Goal: Transaction & Acquisition: Purchase product/service

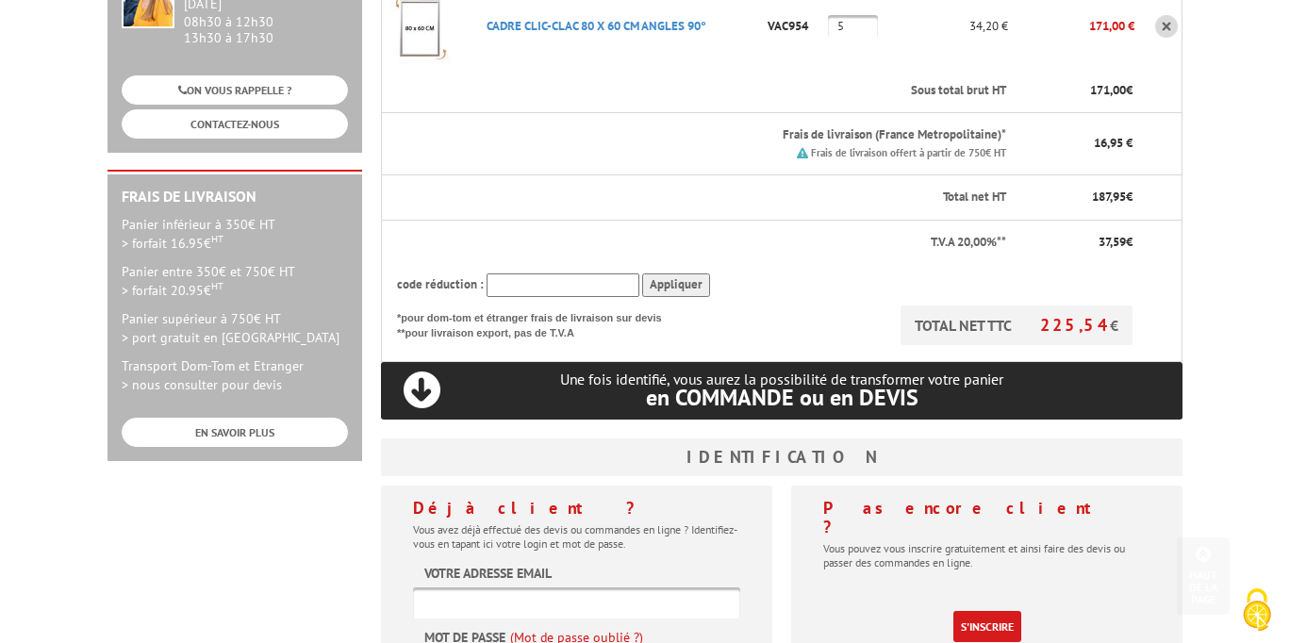
scroll to position [566, 0]
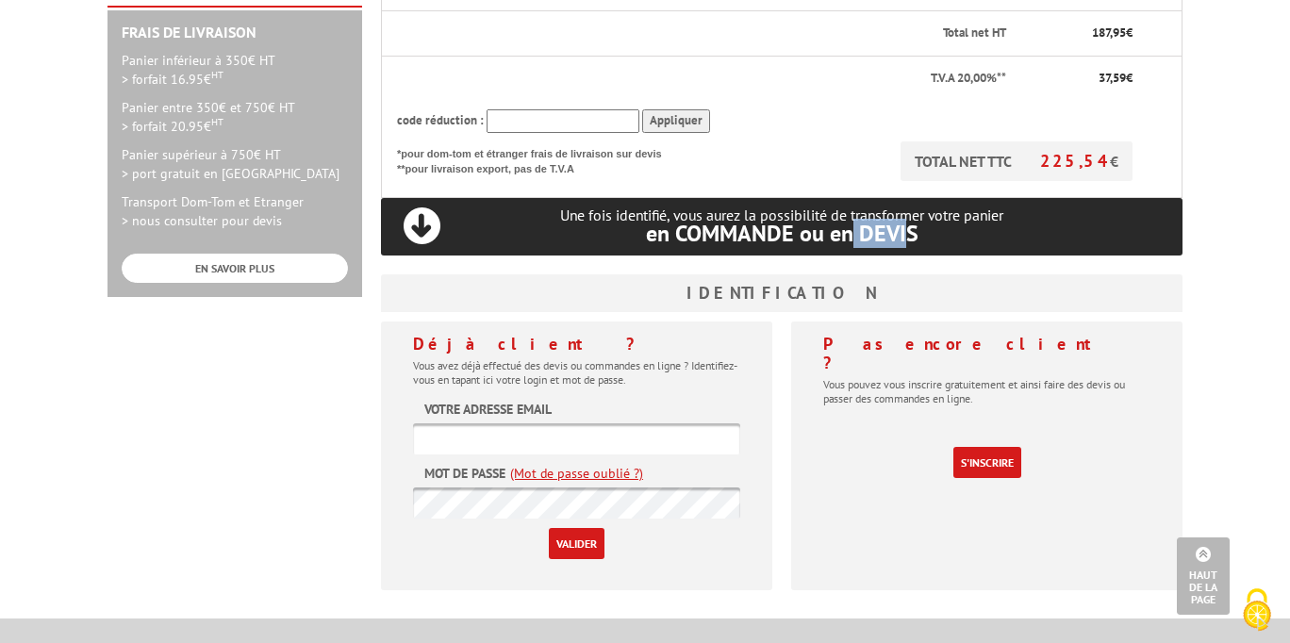
drag, startPoint x: 909, startPoint y: 208, endPoint x: 847, endPoint y: 208, distance: 62.3
click at [848, 219] on span "en COMMANDE ou en DEVIS" at bounding box center [782, 233] width 273 height 29
click at [965, 207] on p "Une fois identifié, vous aurez la possibilité de transformer votre panier en CO…" at bounding box center [782, 226] width 802 height 39
click at [659, 424] on input "text" at bounding box center [576, 439] width 327 height 31
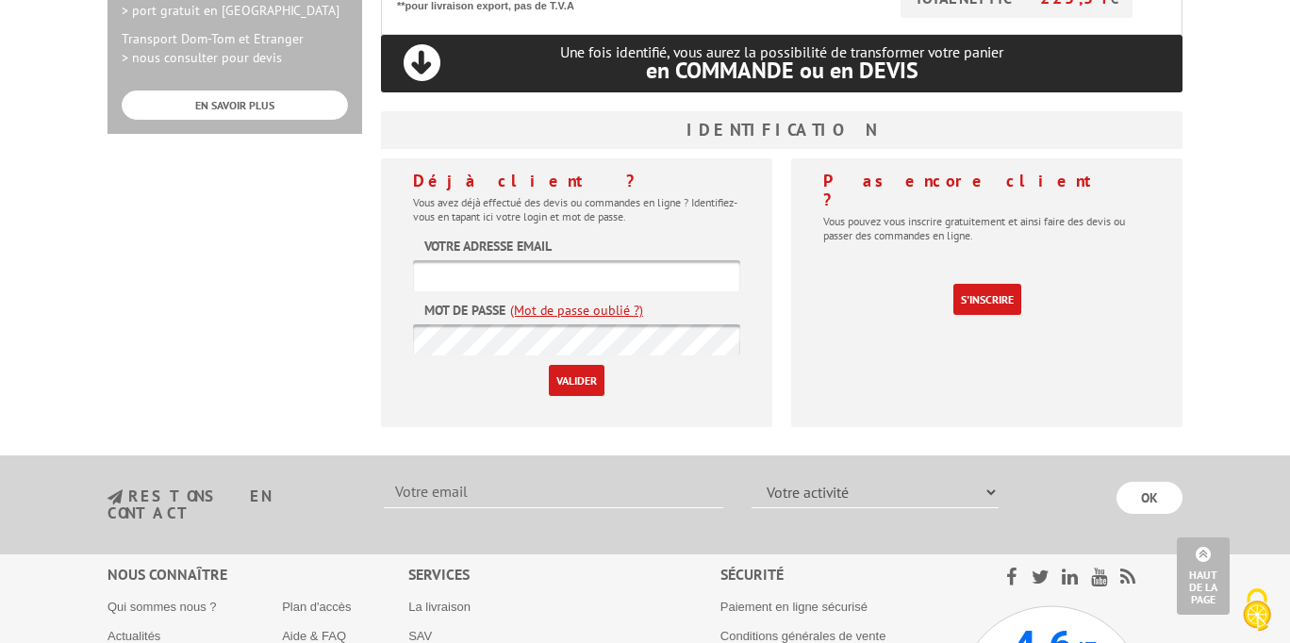
scroll to position [723, 0]
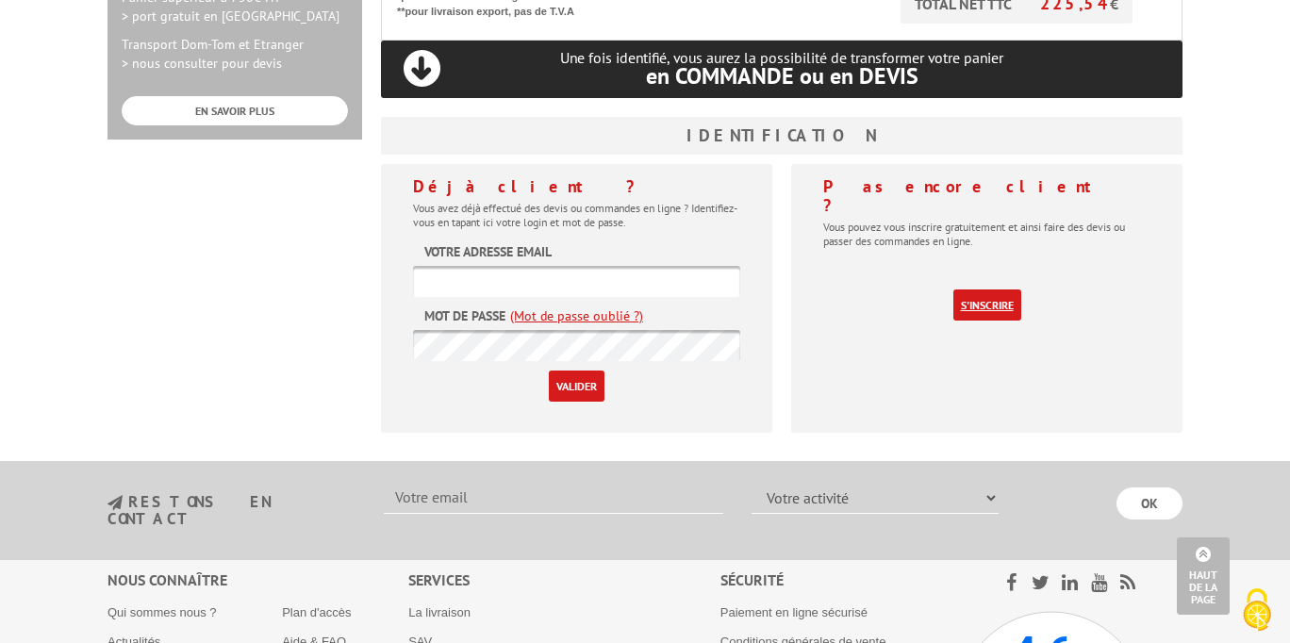
click at [982, 290] on link "S'inscrire" at bounding box center [988, 305] width 68 height 31
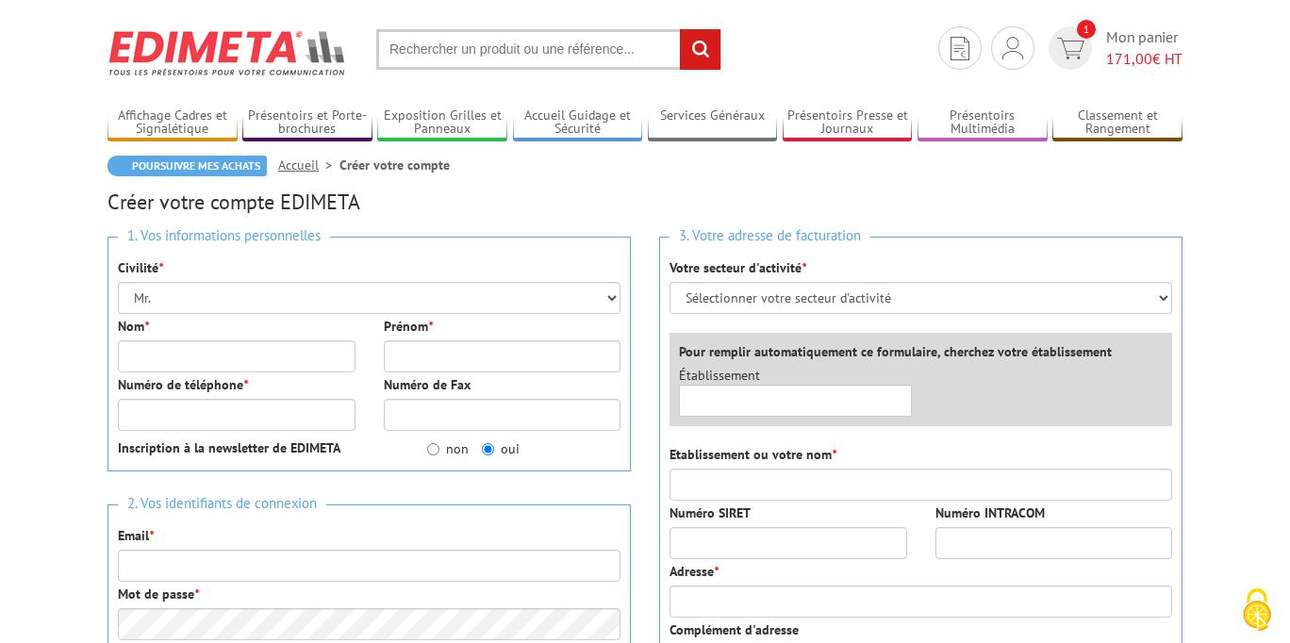
scroll to position [51, 0]
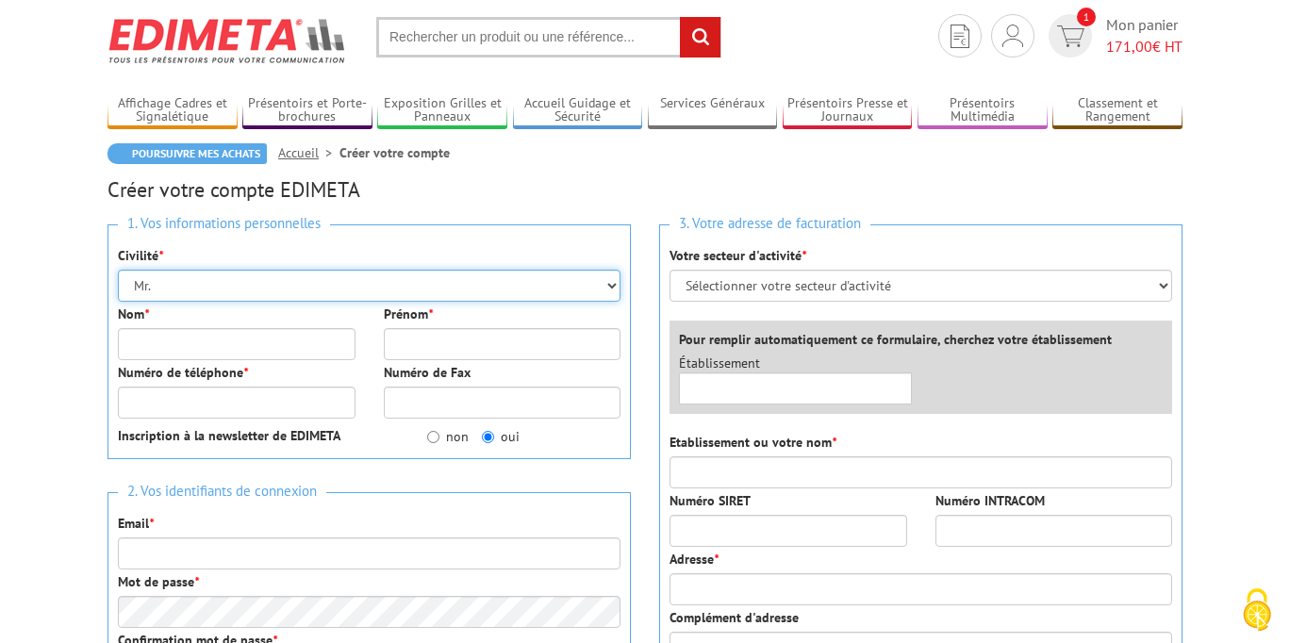
click at [301, 284] on select "Mr. Mme. Mlle." at bounding box center [369, 286] width 503 height 32
select select "Mlle."
click at [118, 270] on select "Mr. Mme. Mlle." at bounding box center [369, 286] width 503 height 32
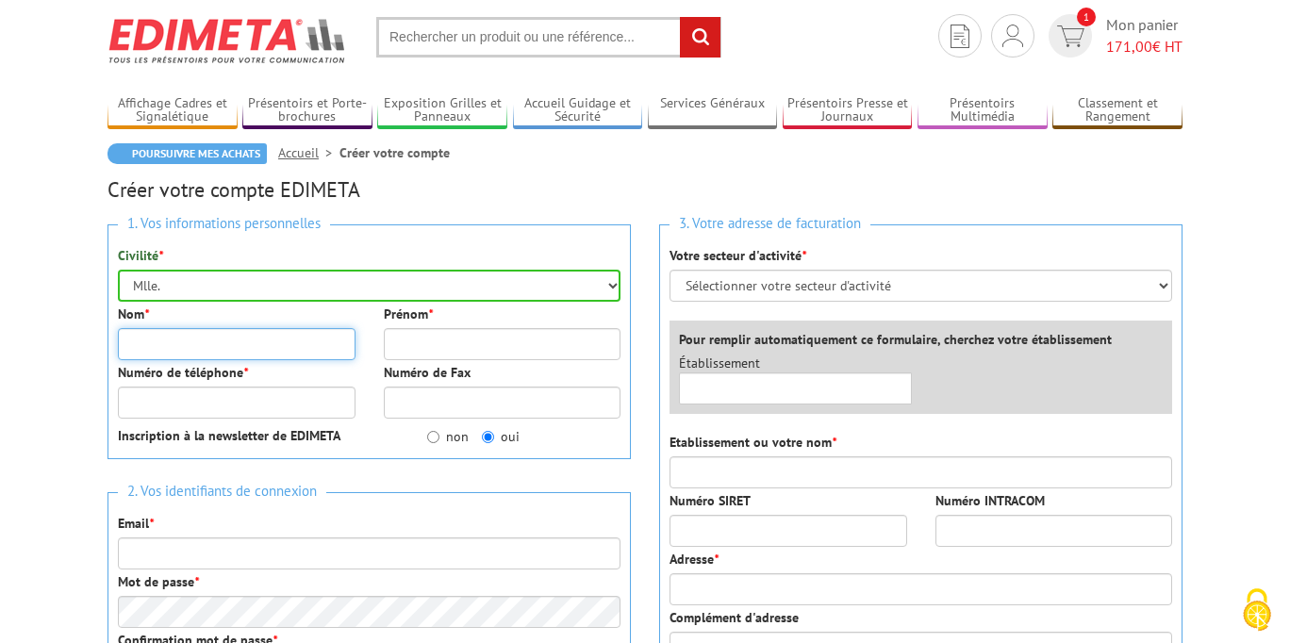
click at [286, 347] on input "Nom *" at bounding box center [237, 344] width 238 height 32
type input "Anatrella"
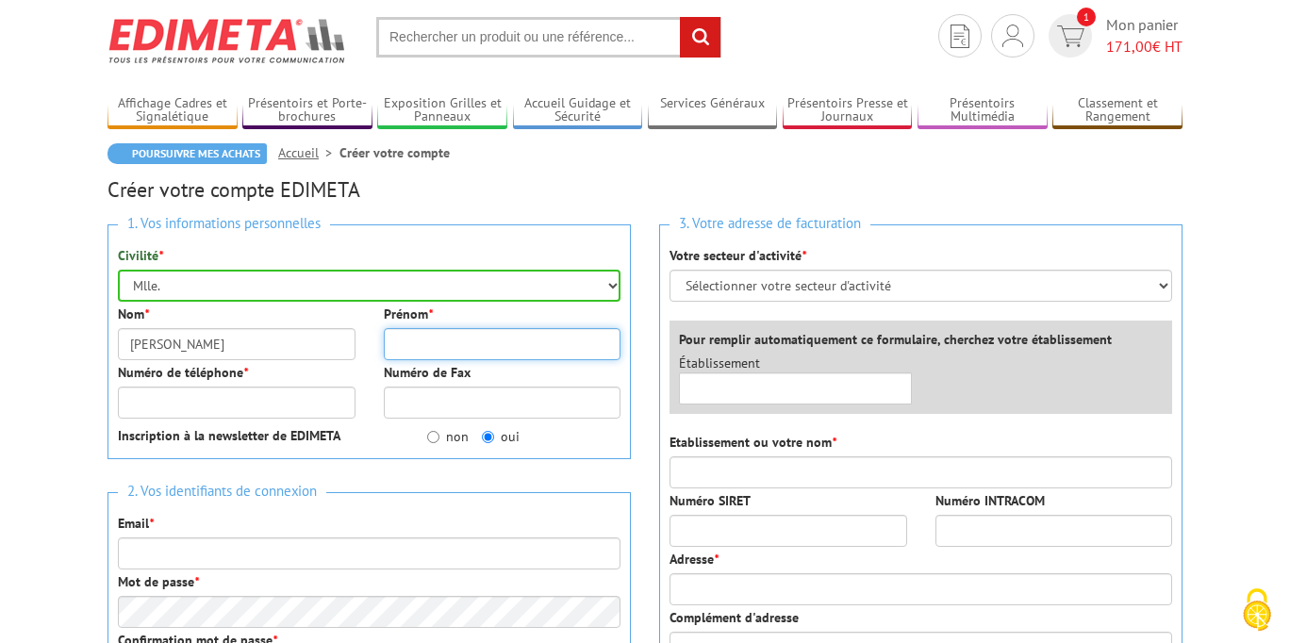
type input "Pauline"
type input "0782428264"
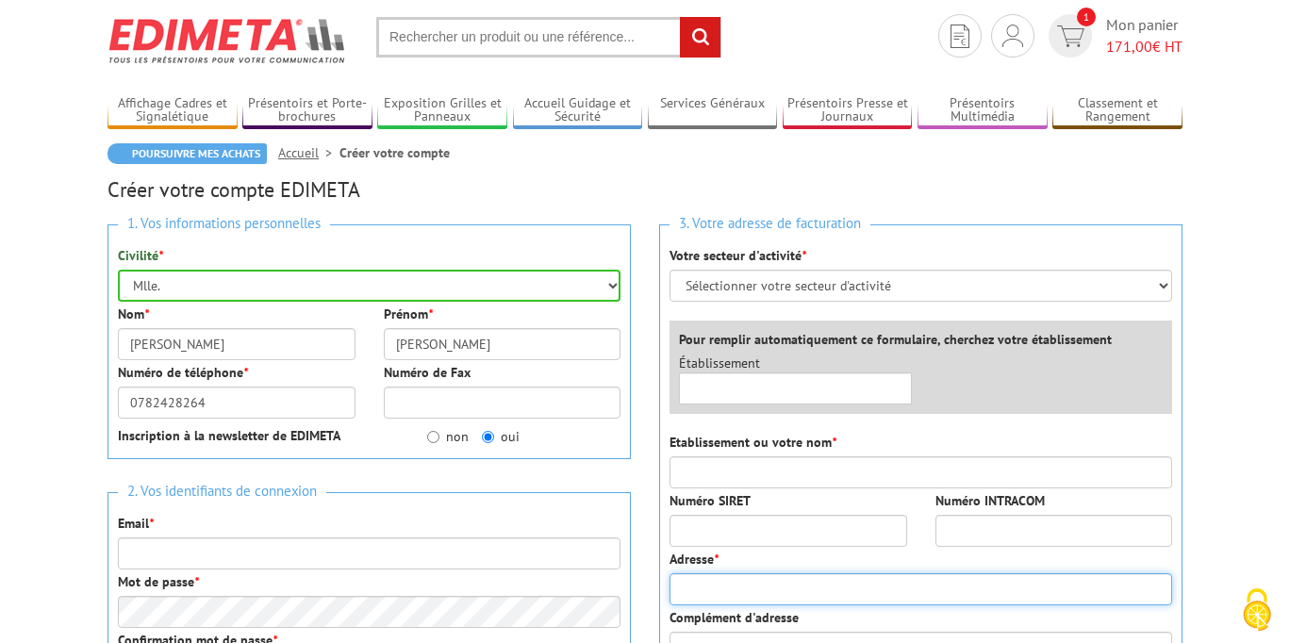
type input "6 Avenue Gabriel Péri"
type input "94100"
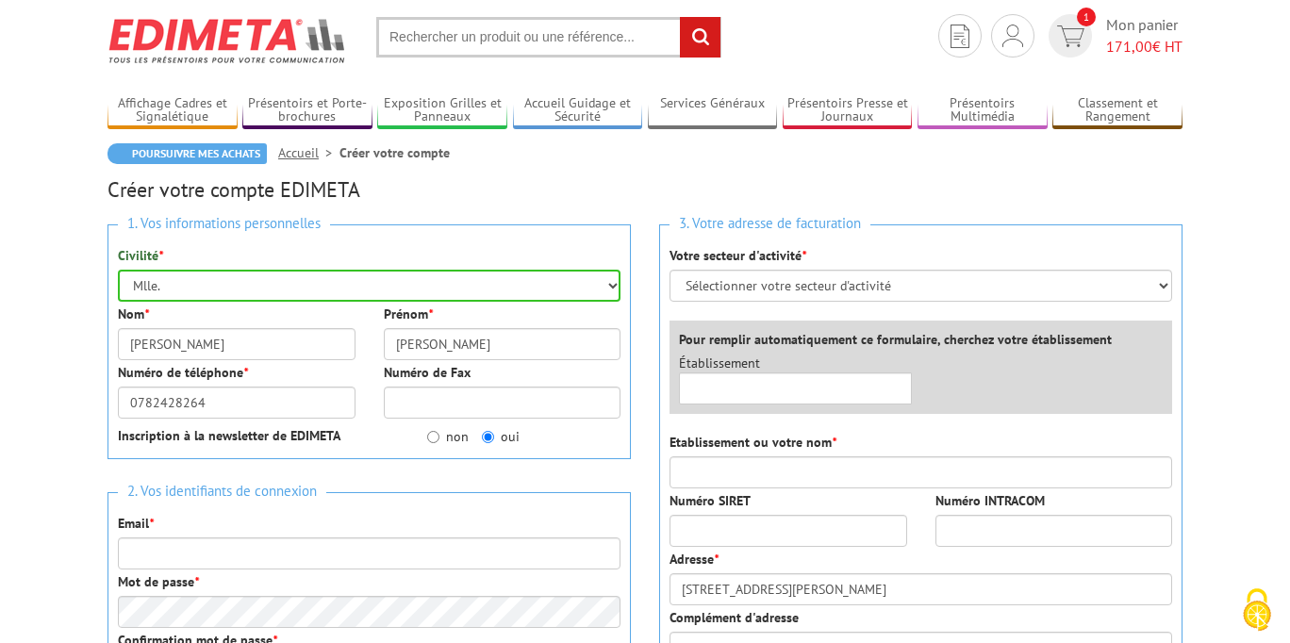
type input "Saint-maur-des-fosses"
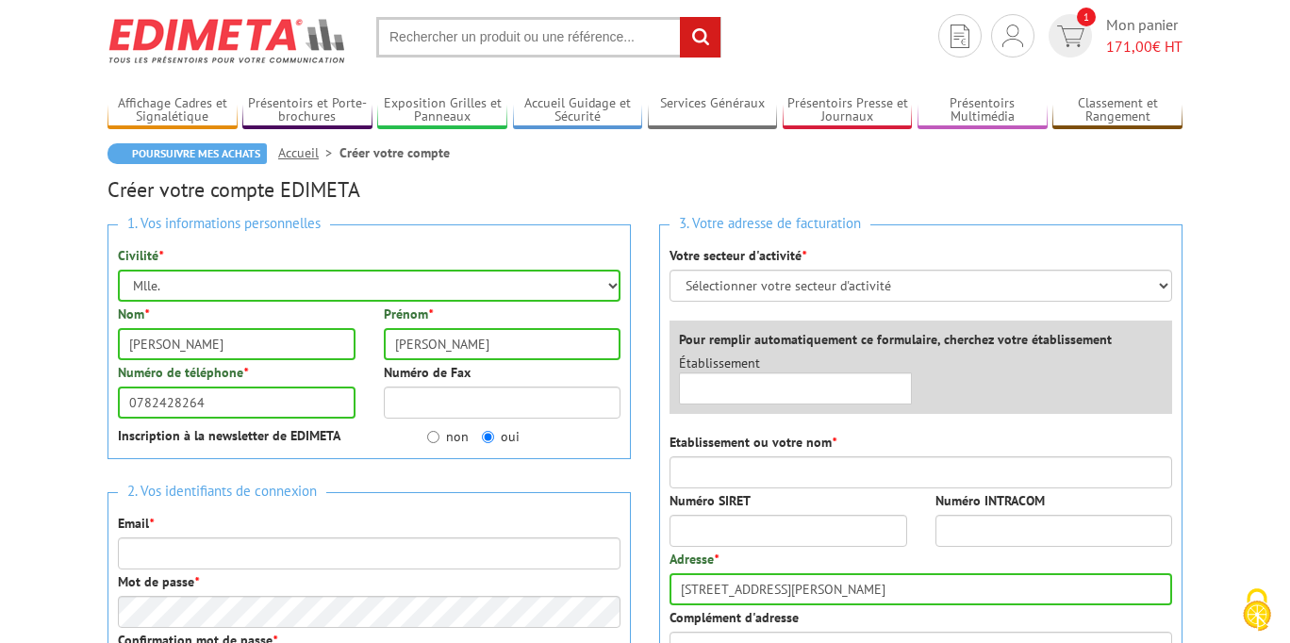
click at [447, 435] on label "non" at bounding box center [448, 436] width 42 height 19
click at [440, 435] on input "non" at bounding box center [433, 437] width 12 height 12
radio input "true"
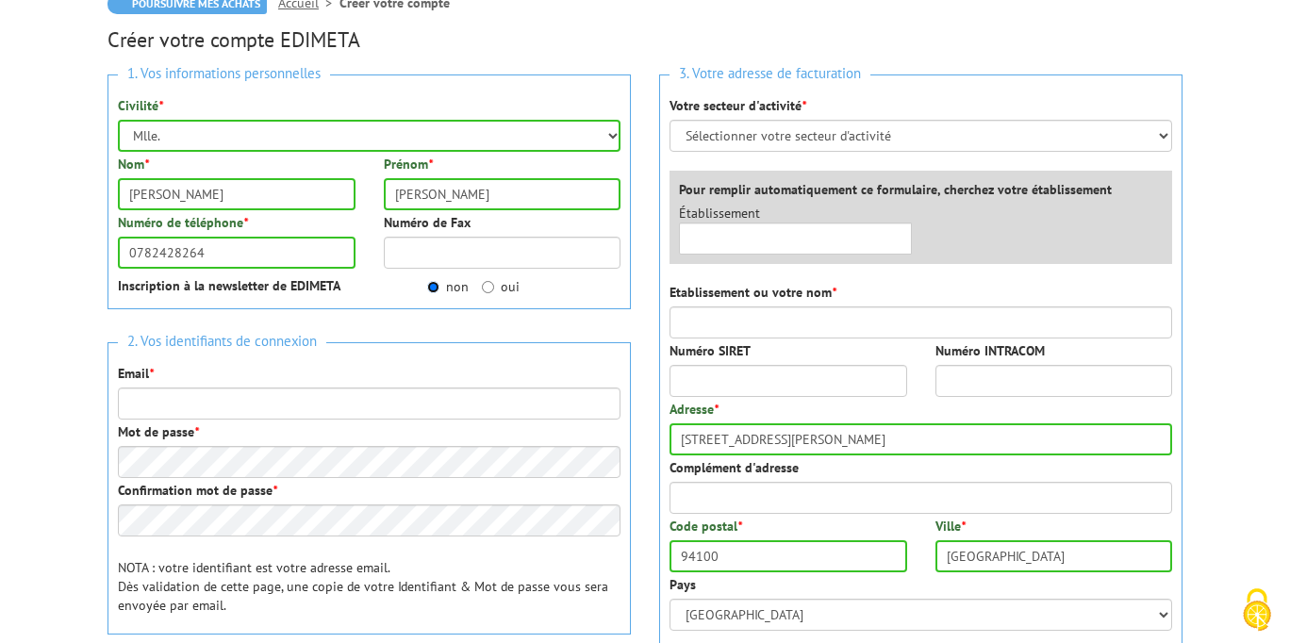
scroll to position [203, 0]
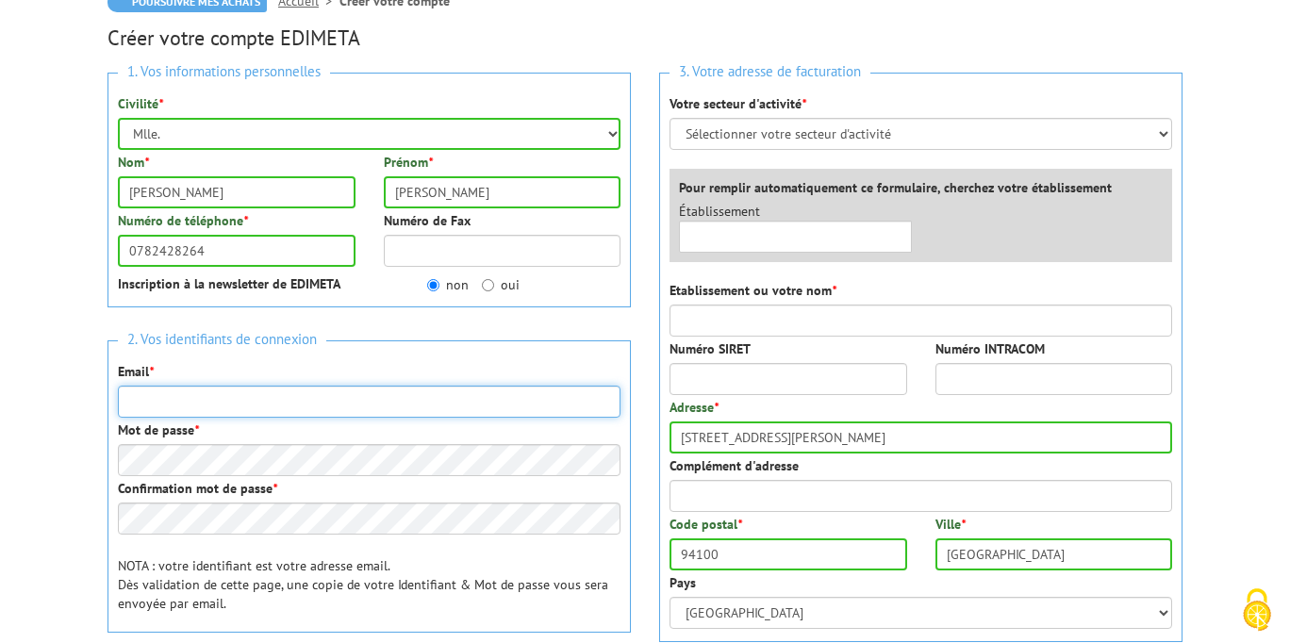
click at [370, 406] on input "Email *" at bounding box center [369, 402] width 503 height 32
type input "[EMAIL_ADDRESS][DOMAIN_NAME]"
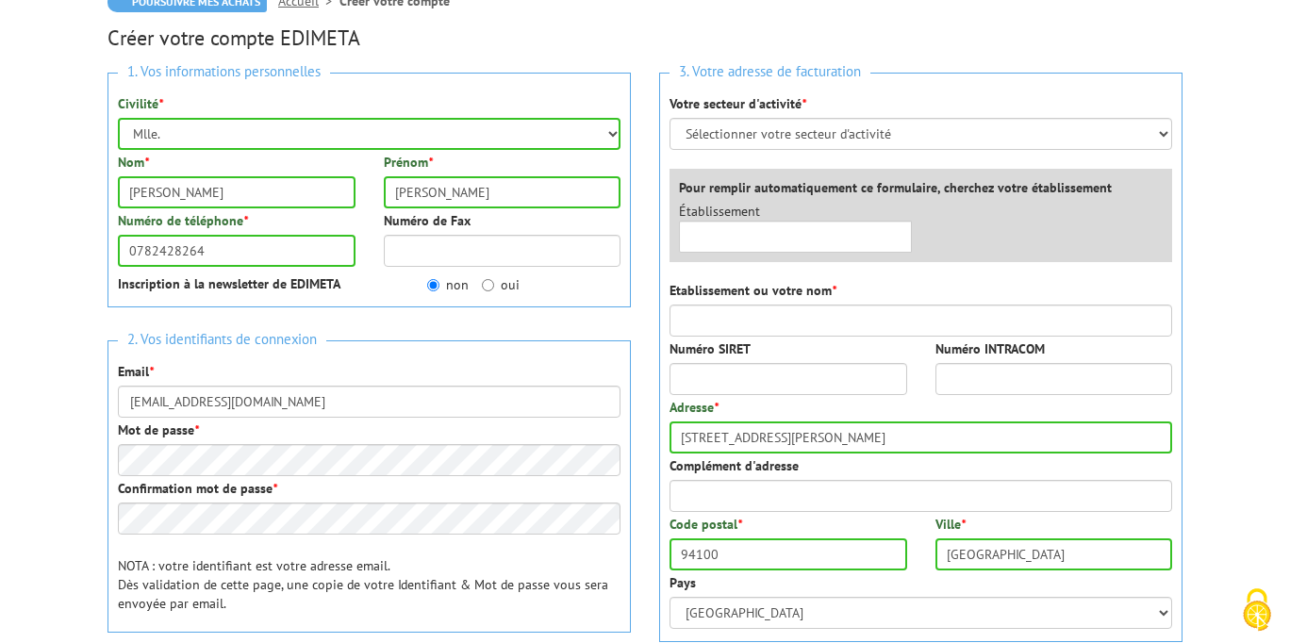
type input "Point 11"
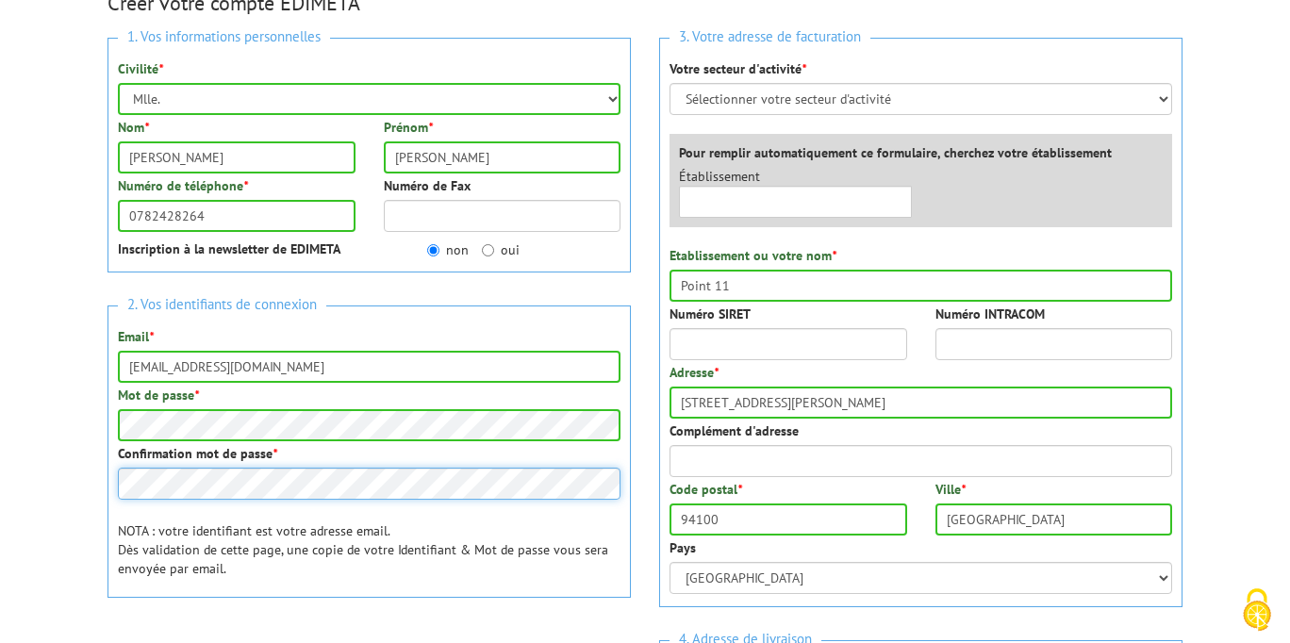
scroll to position [215, 0]
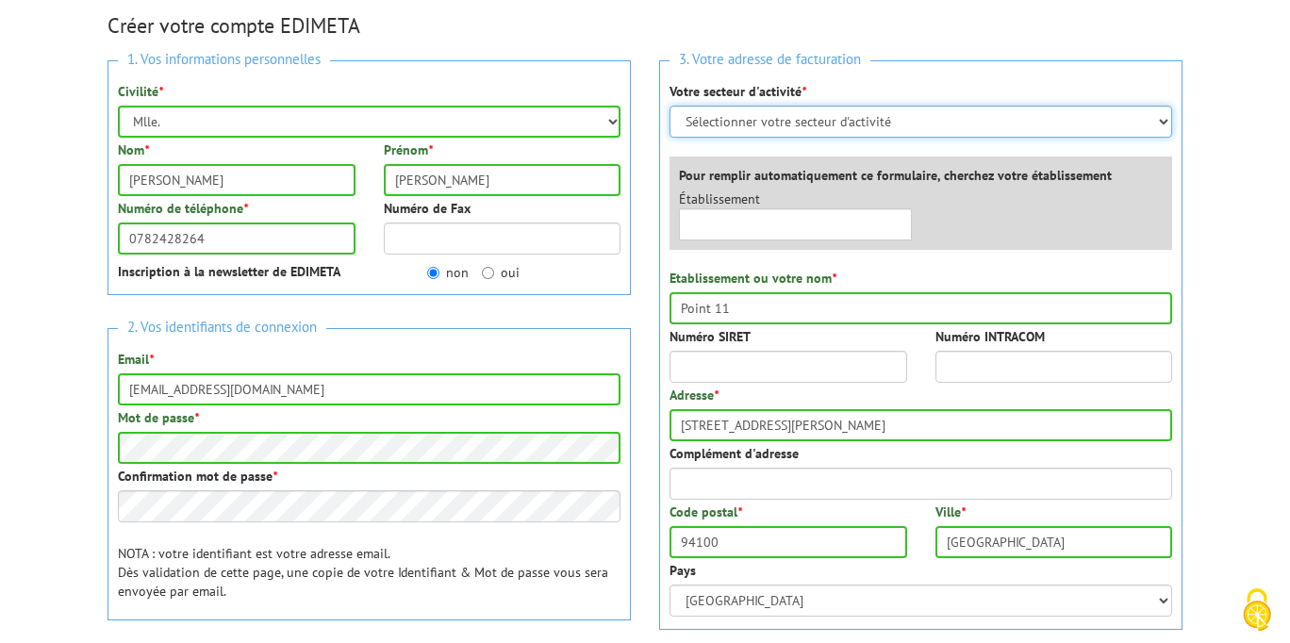
click at [765, 110] on select "Sélectionner votre secteur d'activité Administrations et collectivités Magasins…" at bounding box center [921, 122] width 503 height 32
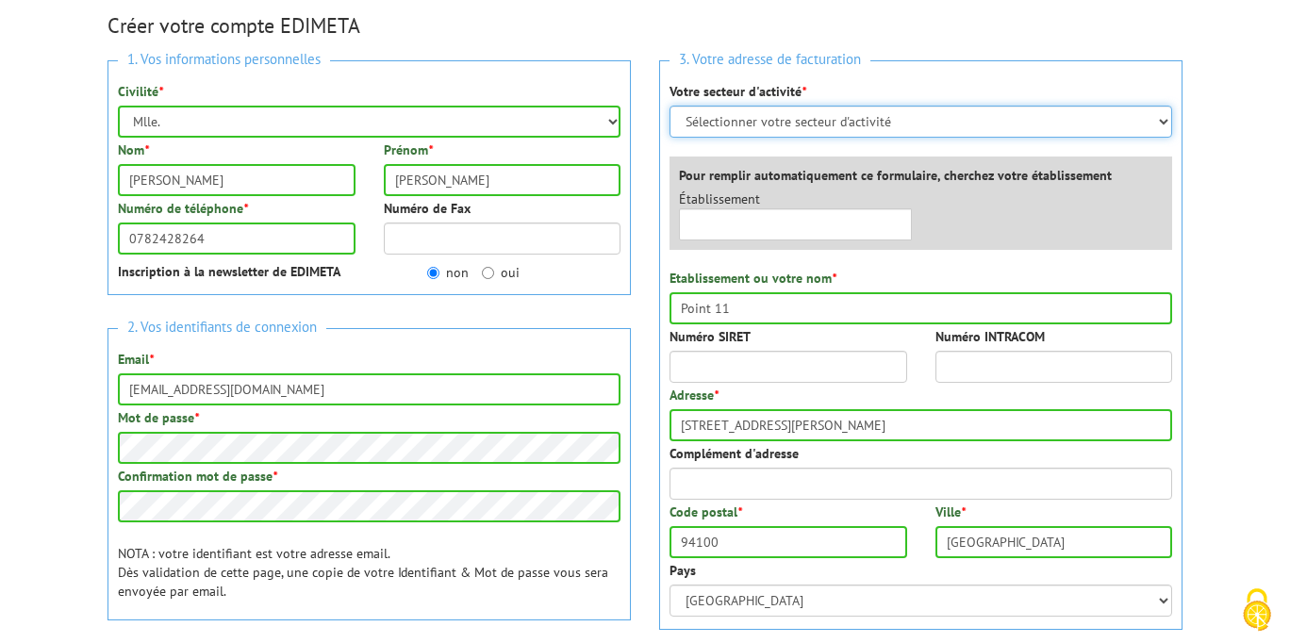
click at [840, 118] on select "Sélectionner votre secteur d'activité Administrations et collectivités Magasins…" at bounding box center [921, 122] width 503 height 32
select select "878"
click at [670, 106] on select "Sélectionner votre secteur d'activité Administrations et collectivités Magasins…" at bounding box center [921, 122] width 503 height 32
click at [823, 110] on select "Sélectionner votre secteur d'activité Administrations et collectivités Magasins…" at bounding box center [921, 122] width 503 height 32
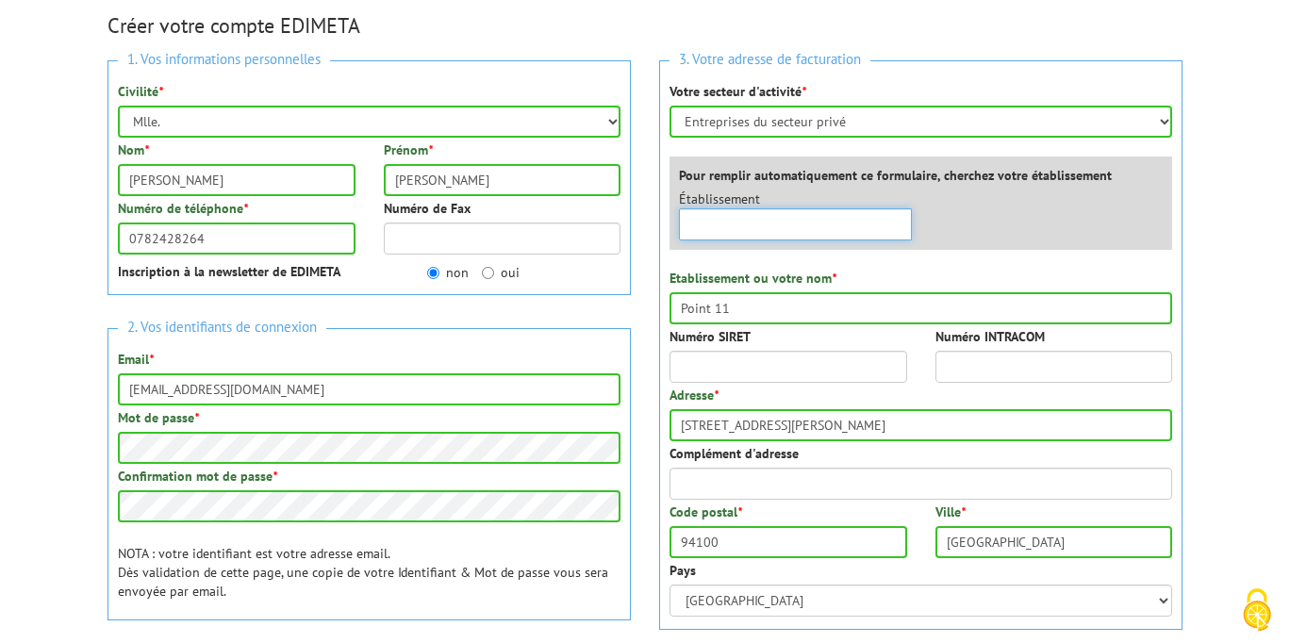
click at [803, 217] on input "text" at bounding box center [795, 224] width 233 height 32
click at [945, 253] on div "3. Votre adresse de facturation Votre secteur d'activité * Sélectionner votre s…" at bounding box center [921, 345] width 524 height 570
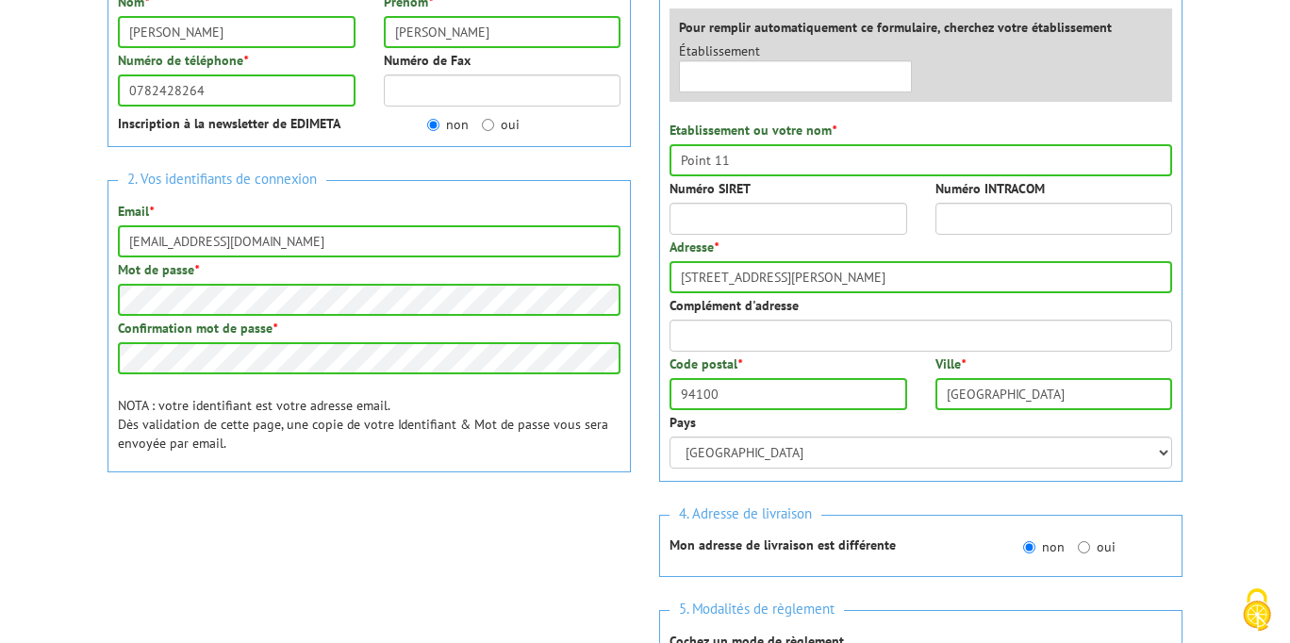
scroll to position [364, 0]
click at [832, 268] on input "6 Avenue Gabriel Péri" at bounding box center [921, 276] width 503 height 32
type input "60 rue de Wattignies"
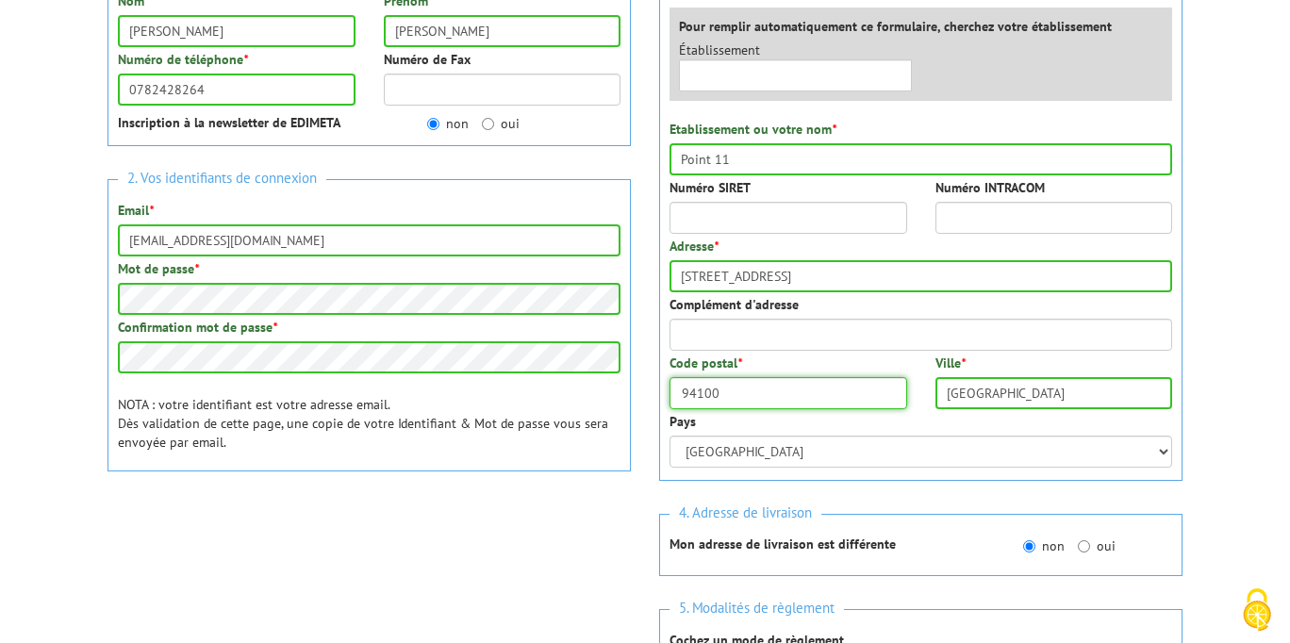
click at [740, 399] on input "94100" at bounding box center [789, 393] width 238 height 32
type input "75012"
click at [1059, 383] on input "Saint-maur-des-fosses" at bounding box center [1055, 393] width 238 height 32
click at [1039, 385] on input "Saint-maur-des-fosses" at bounding box center [1055, 393] width 238 height 32
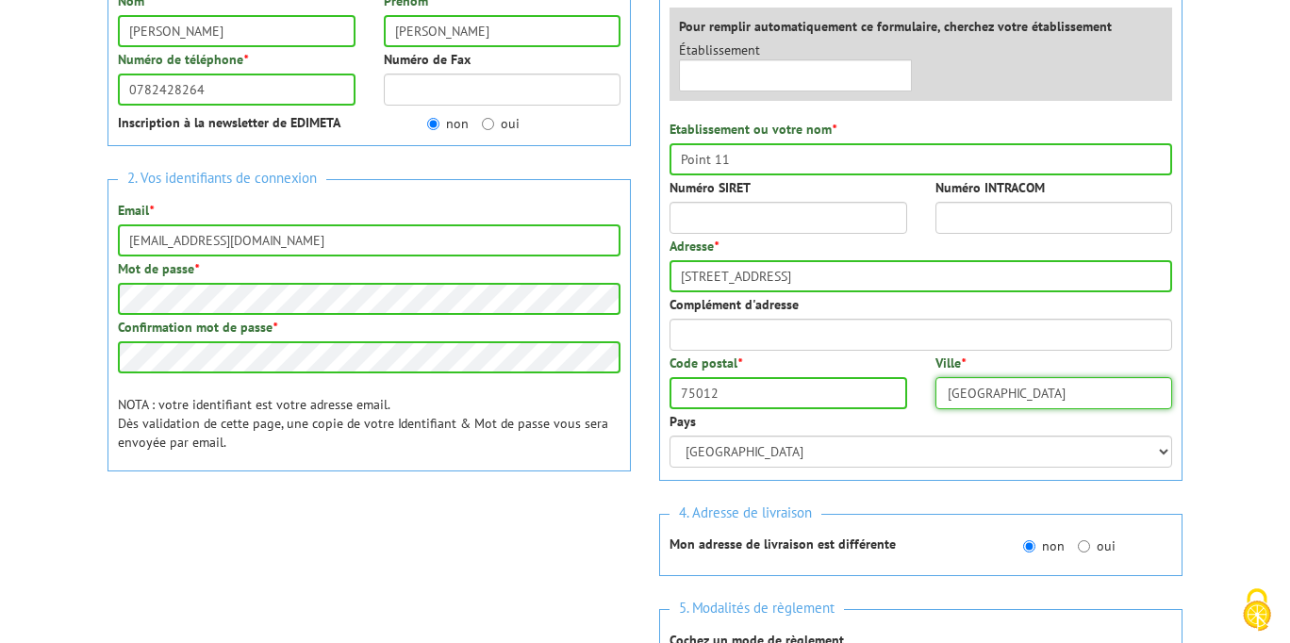
click at [1039, 385] on input "Saint-maur-des-fosses" at bounding box center [1055, 393] width 238 height 32
type input "Paris"
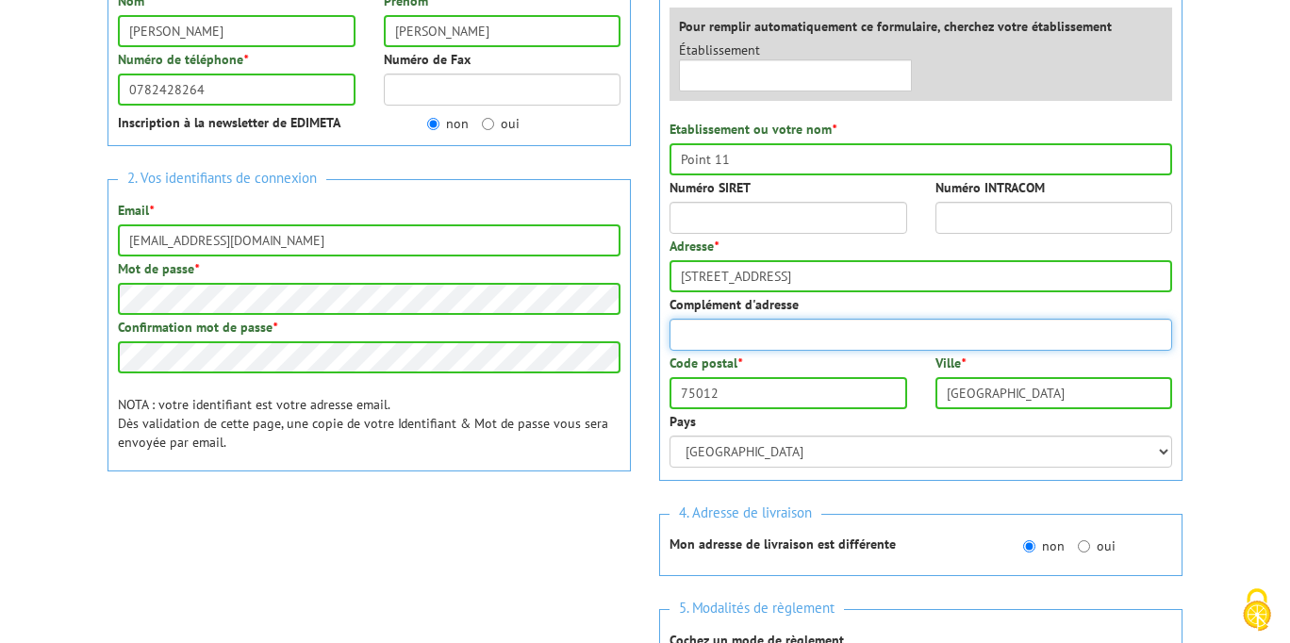
click at [948, 322] on input "Complément d'adresse" at bounding box center [921, 335] width 503 height 32
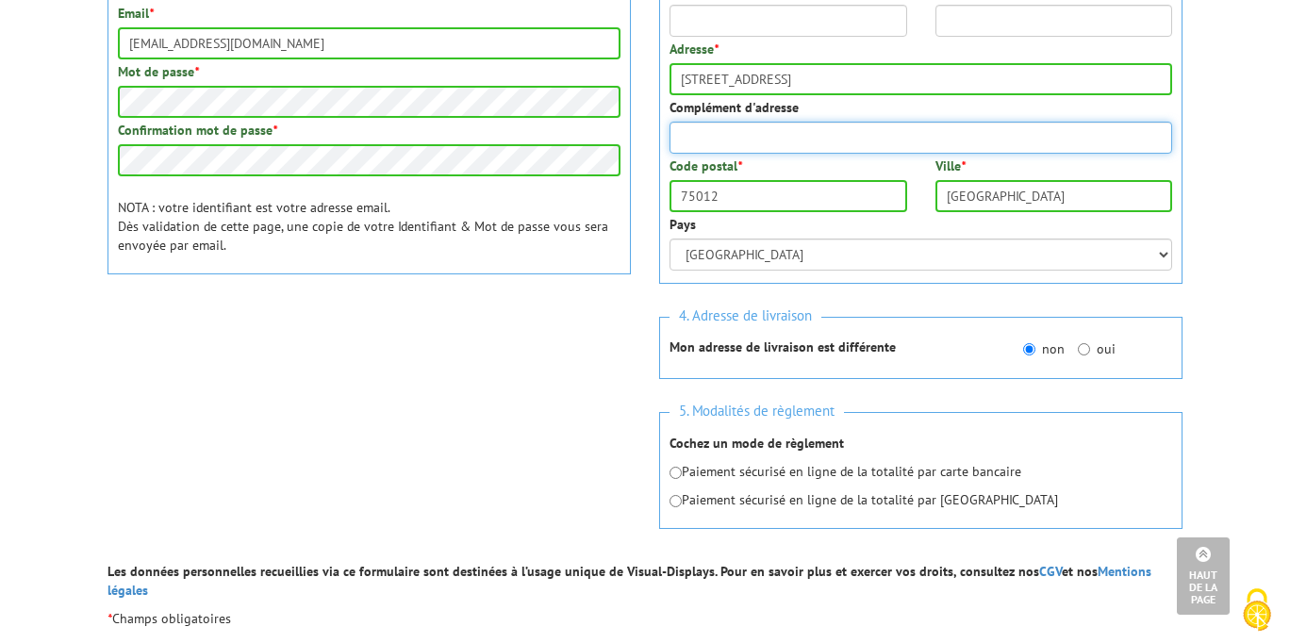
scroll to position [566, 0]
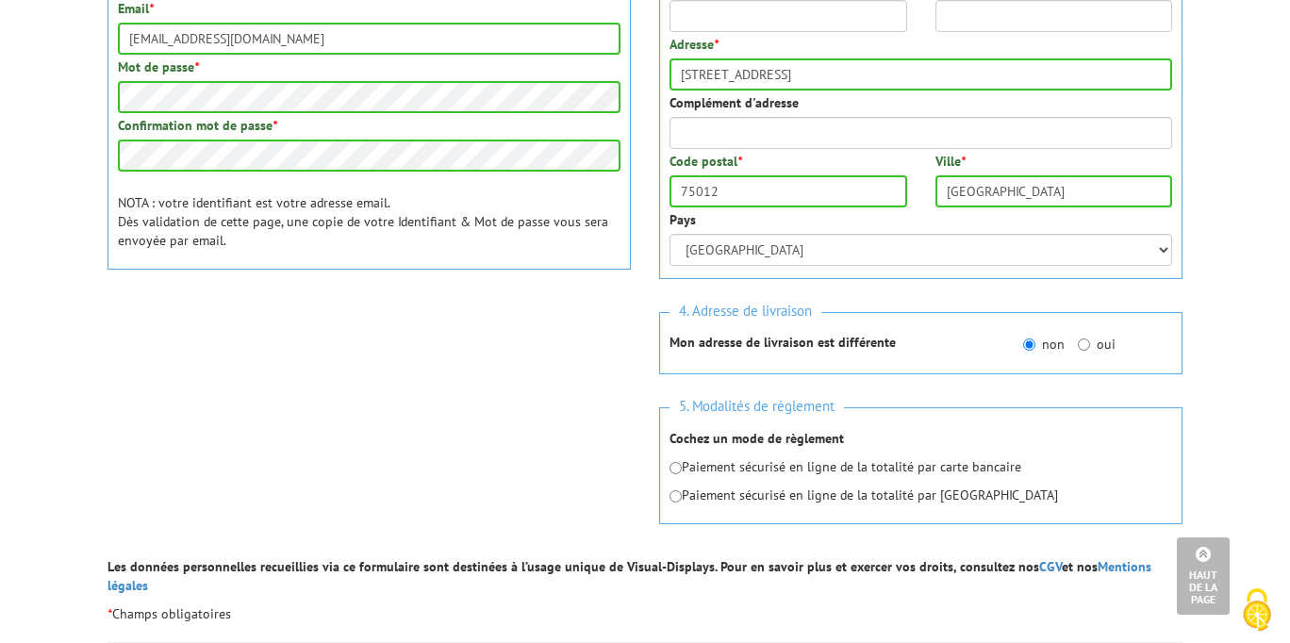
click at [953, 469] on p "Paiement sécurisé en ligne de la totalité par carte bancaire" at bounding box center [921, 466] width 503 height 19
click at [908, 455] on div "5. Modalités de règlement Cochez un mode de règlement Paiement sécurisé en lign…" at bounding box center [921, 465] width 524 height 117
click at [676, 469] on input "radio" at bounding box center [676, 468] width 12 height 12
radio input "true"
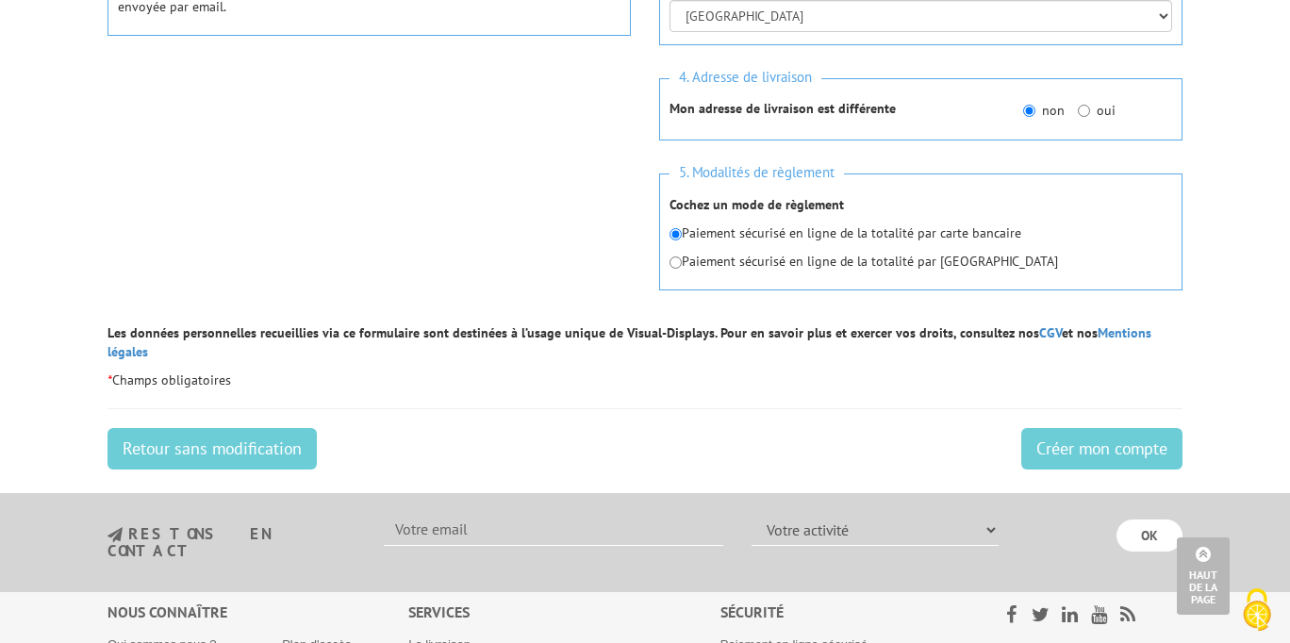
scroll to position [804, 0]
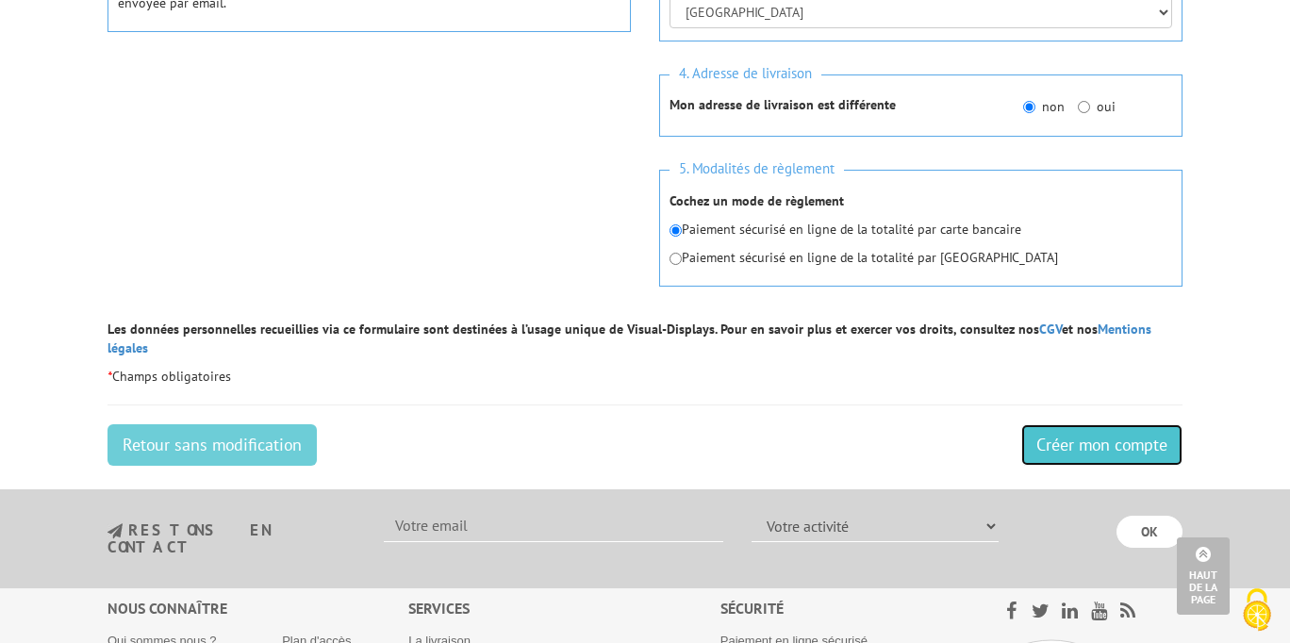
click at [1085, 429] on input "Créer mon compte" at bounding box center [1102, 445] width 161 height 42
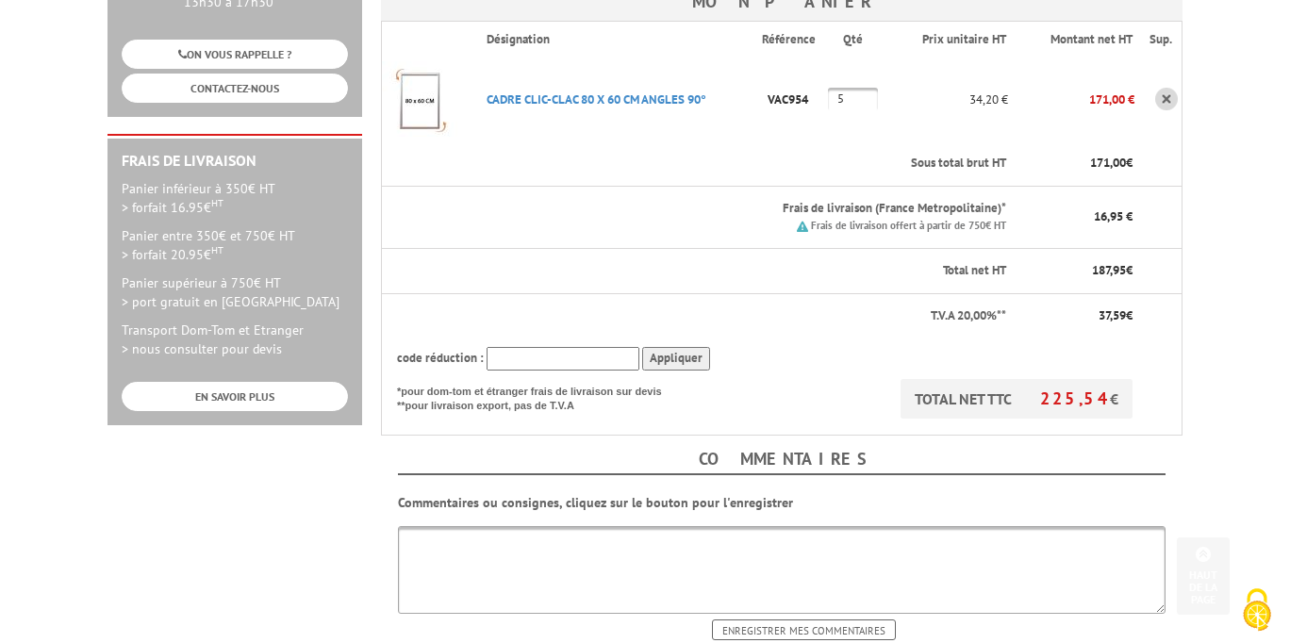
scroll to position [697, 0]
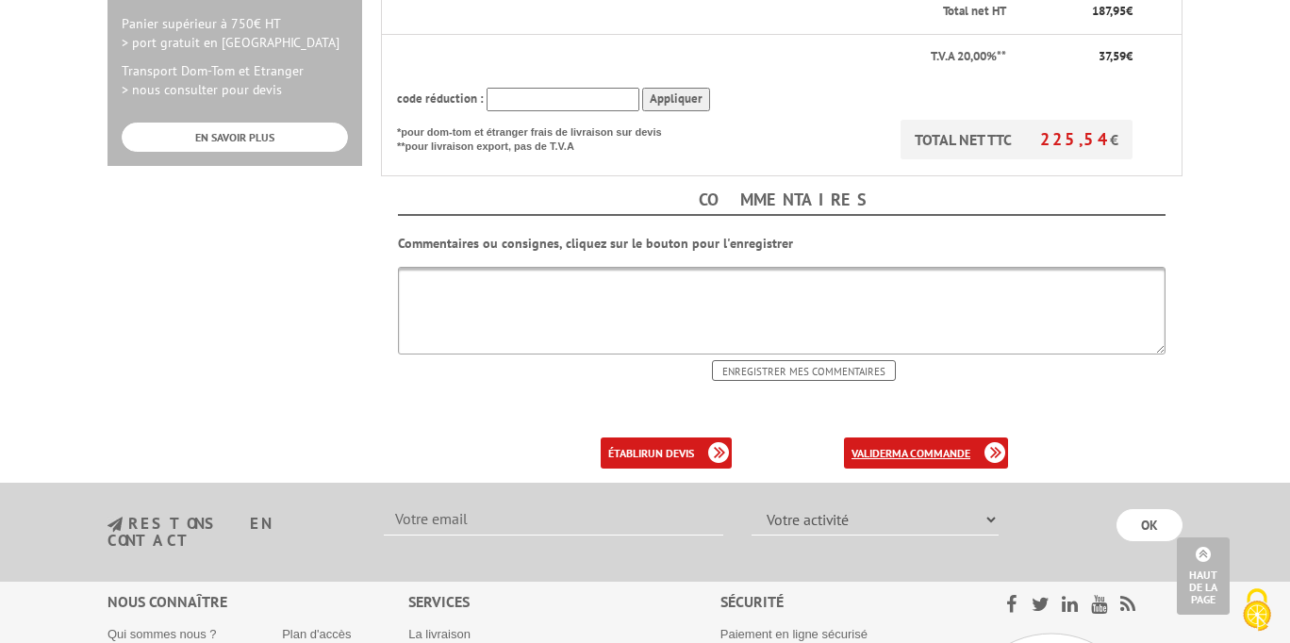
click at [950, 446] on b "ma commande" at bounding box center [931, 453] width 78 height 14
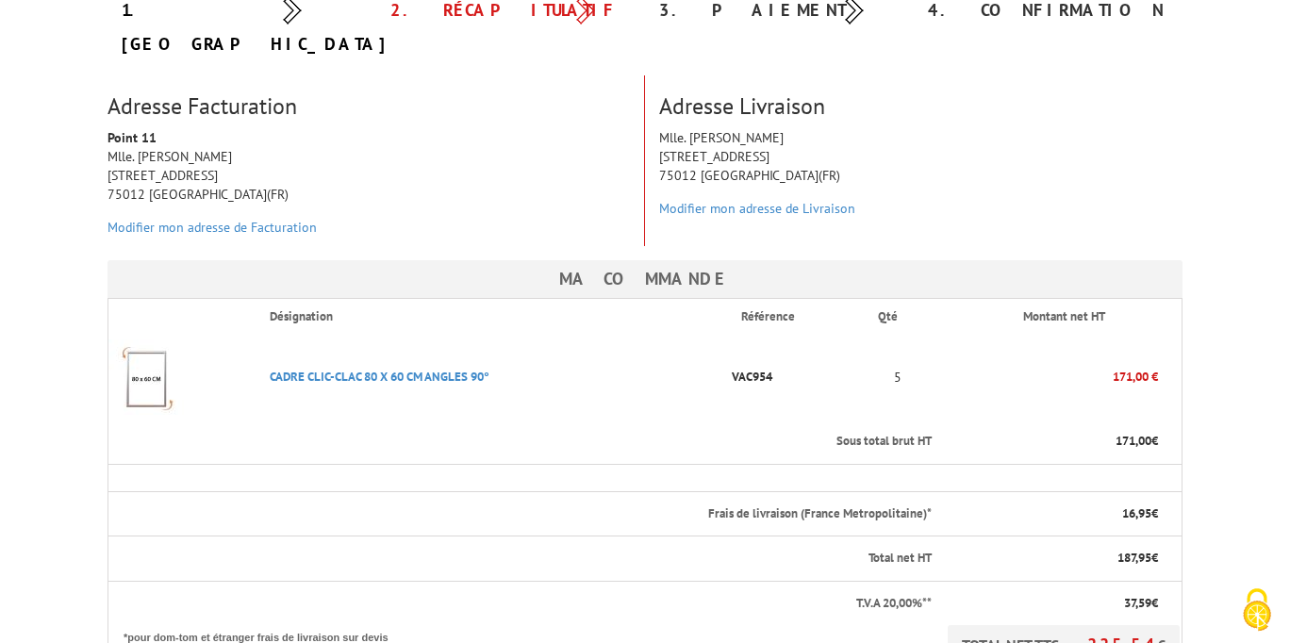
scroll to position [374, 0]
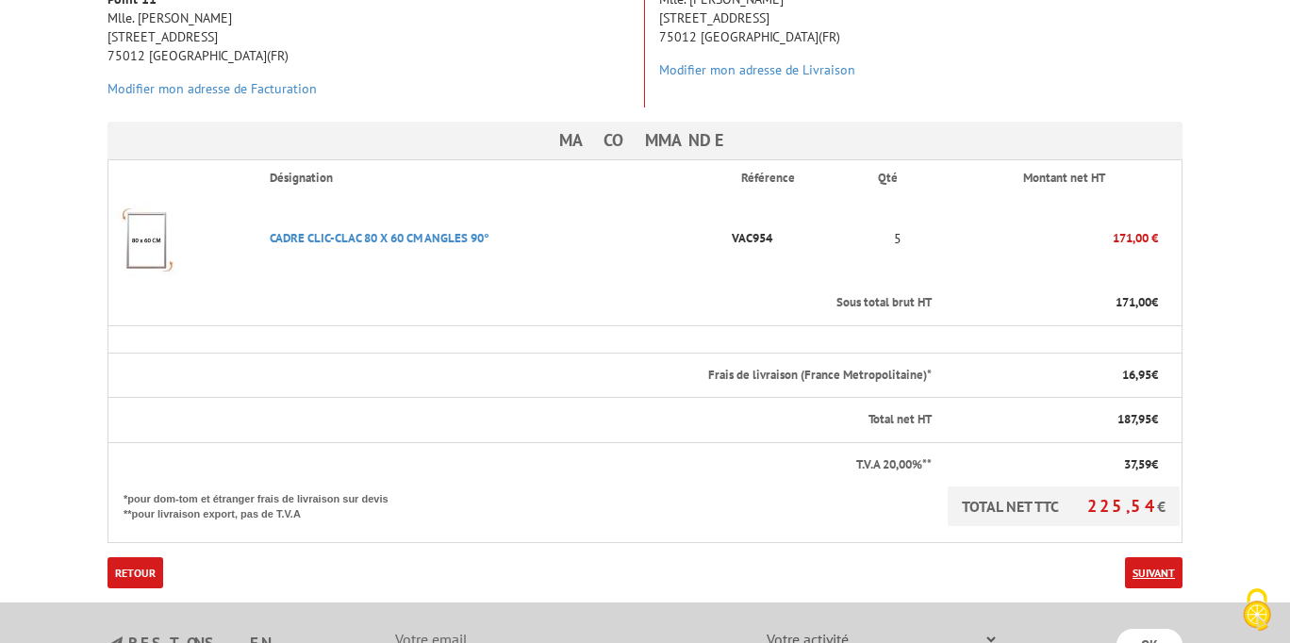
click at [1161, 557] on link "Suivant" at bounding box center [1154, 572] width 58 height 31
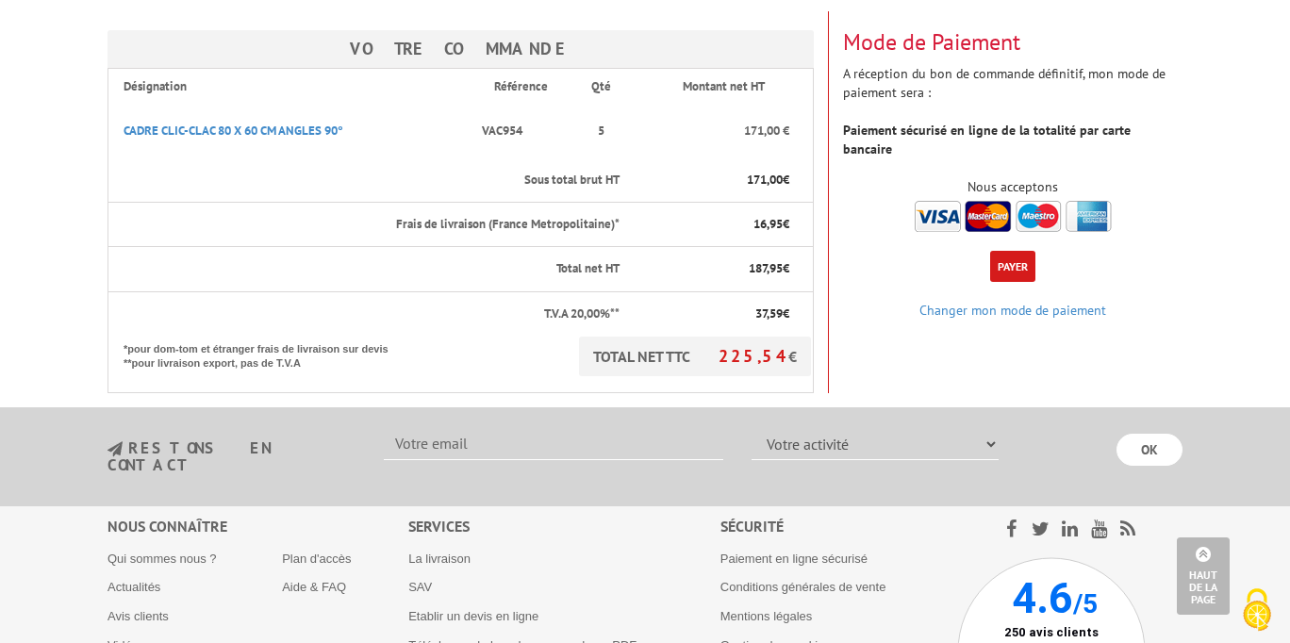
scroll to position [175, 0]
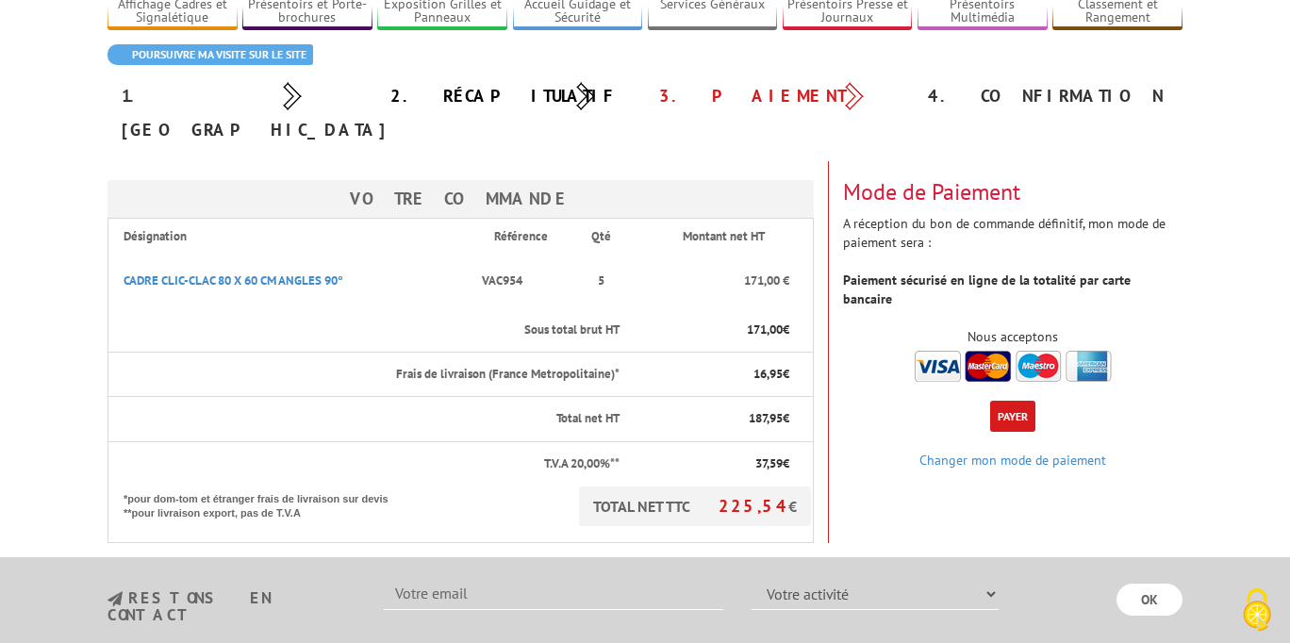
click at [998, 401] on button "Payer" at bounding box center [1012, 416] width 45 height 31
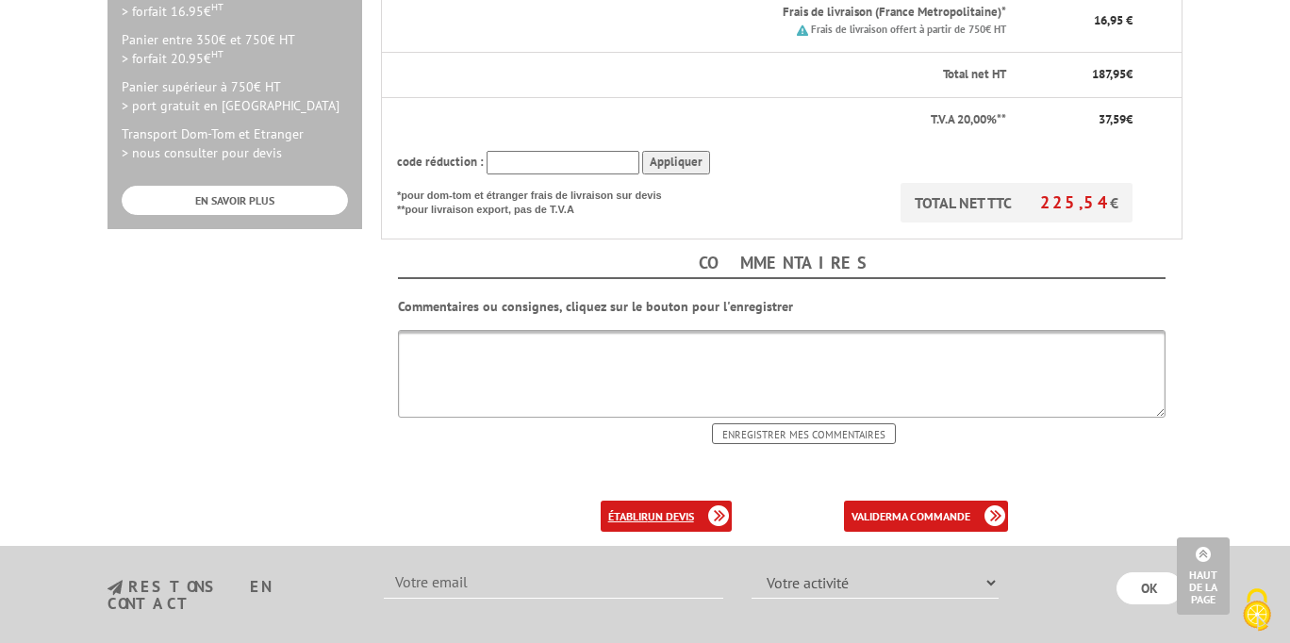
click at [650, 509] on b "un devis" at bounding box center [671, 516] width 46 height 14
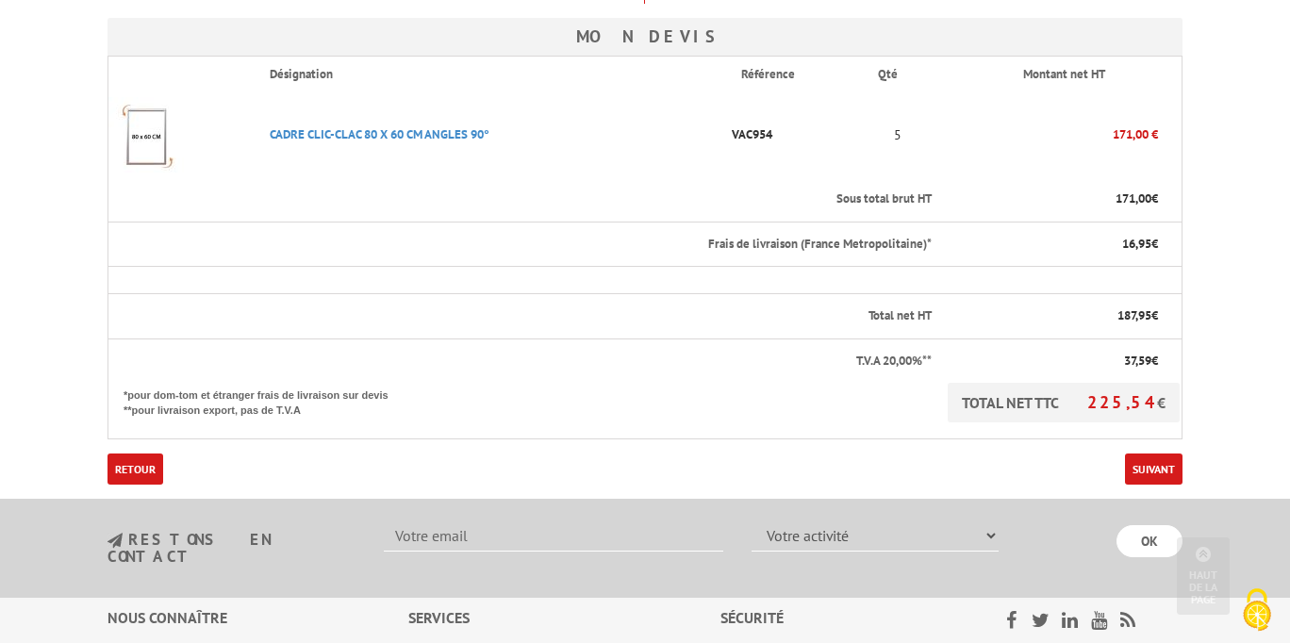
scroll to position [460, 0]
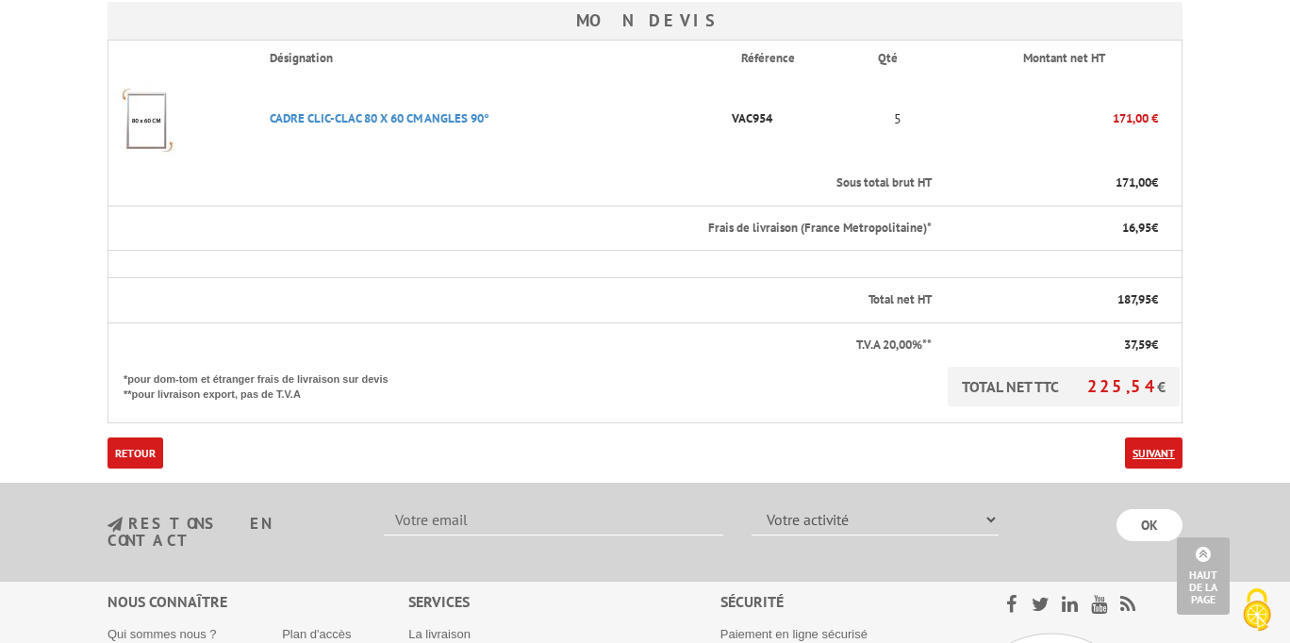
click at [1145, 459] on link "Suivant" at bounding box center [1154, 453] width 58 height 31
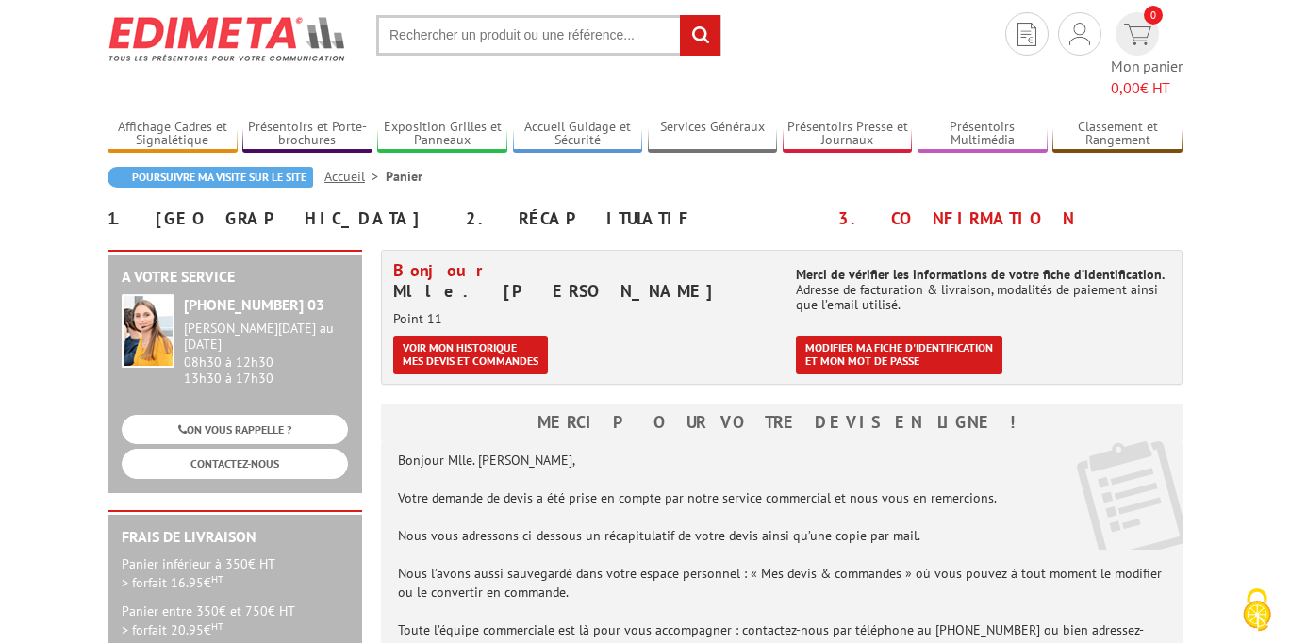
scroll to position [52, 0]
